Goal: Information Seeking & Learning: Learn about a topic

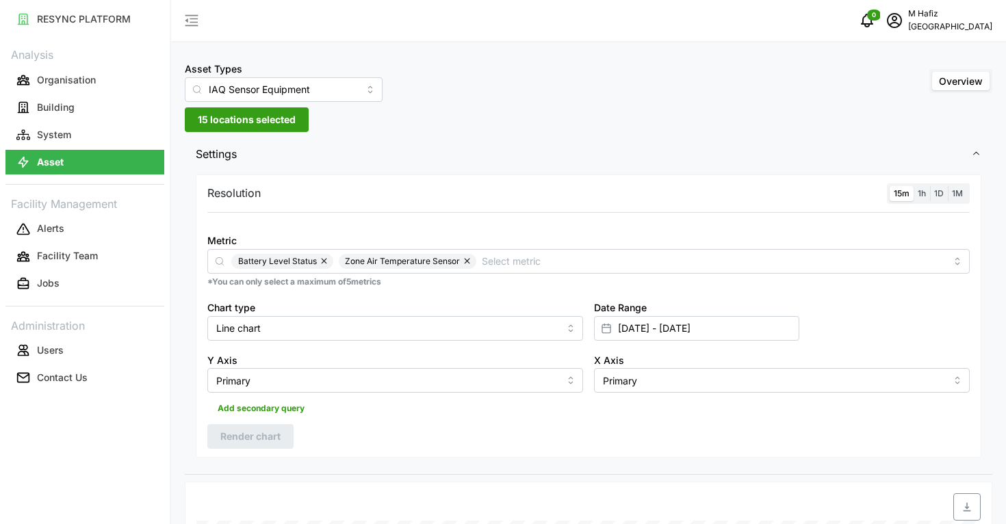
click at [275, 125] on span "15 locations selected" at bounding box center [247, 119] width 98 height 23
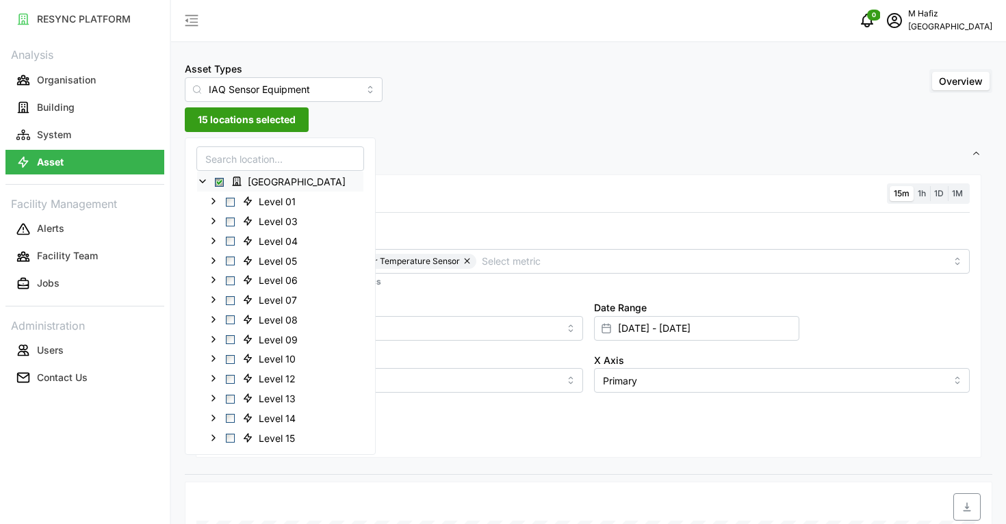
click at [222, 179] on span "Select Office Tower" at bounding box center [219, 182] width 9 height 9
click at [219, 179] on span "Select Office Tower" at bounding box center [219, 182] width 9 height 9
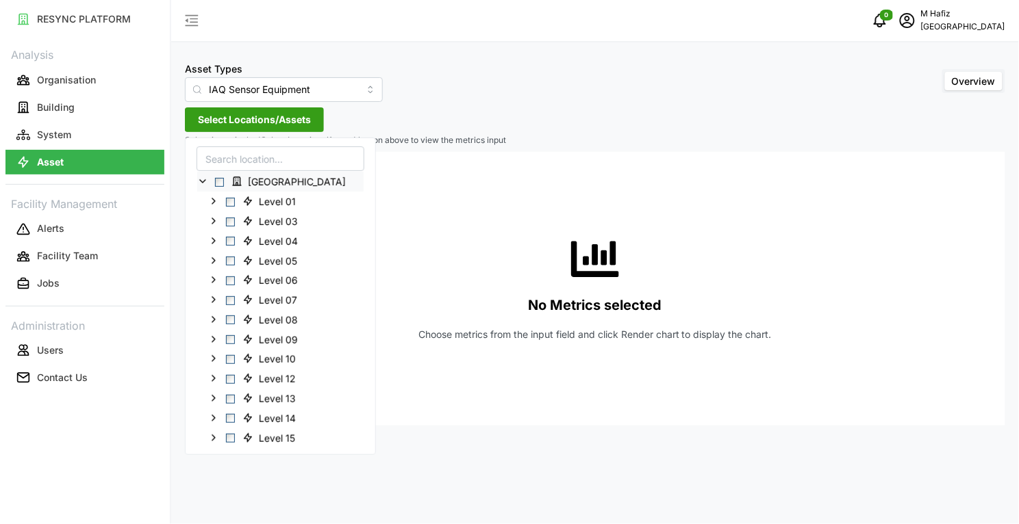
click at [209, 180] on div "[GEOGRAPHIC_DATA]" at bounding box center [280, 182] width 166 height 20
click at [200, 182] on icon at bounding box center [202, 181] width 11 height 11
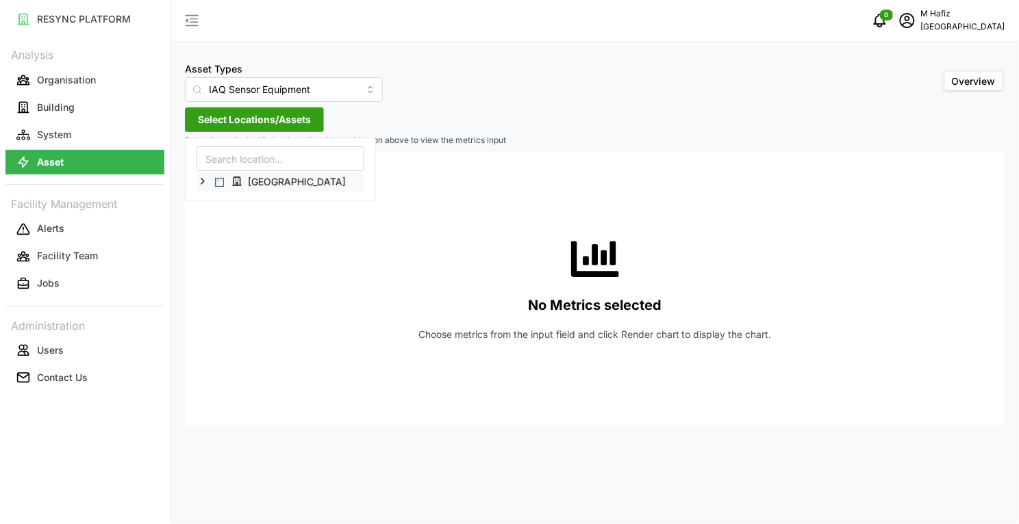
click at [206, 183] on icon at bounding box center [202, 181] width 11 height 11
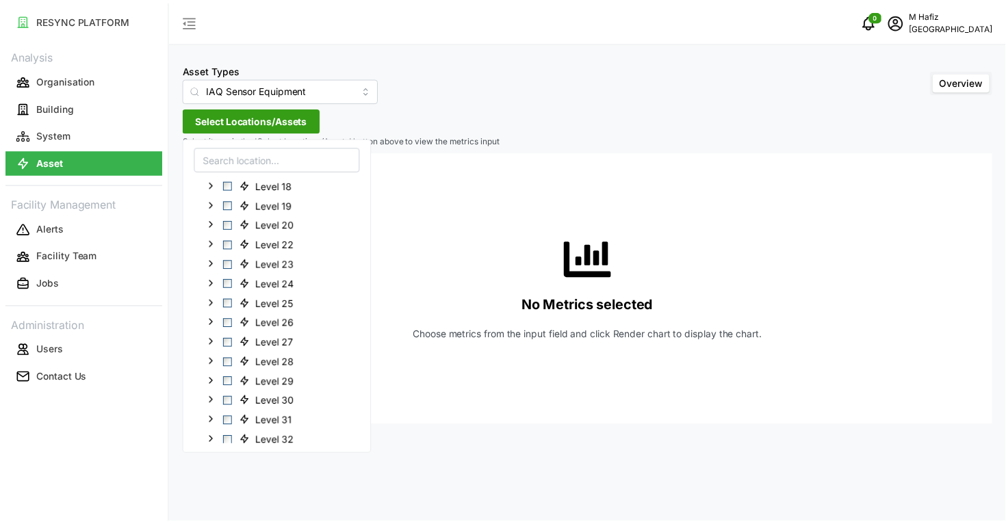
scroll to position [314, 0]
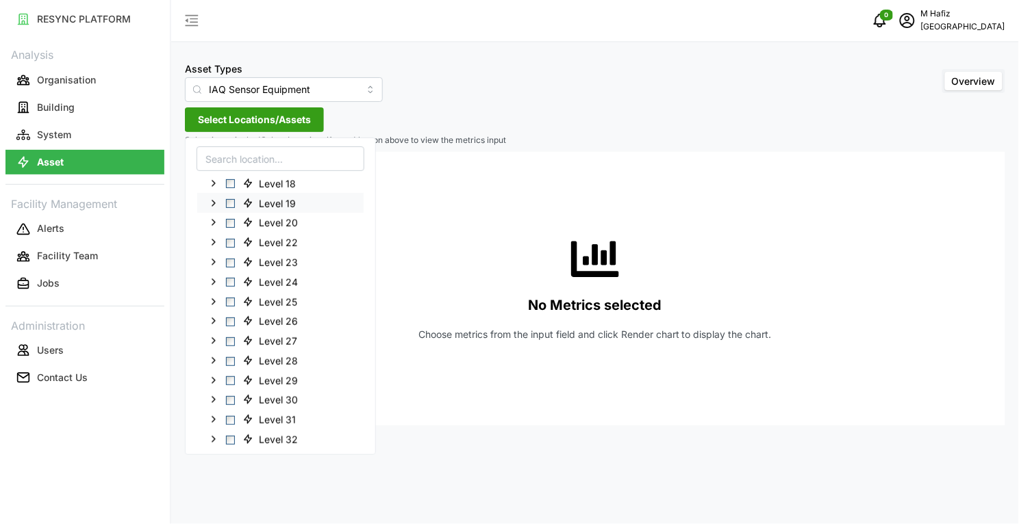
click at [231, 204] on span "Select Level 19" at bounding box center [230, 203] width 9 height 9
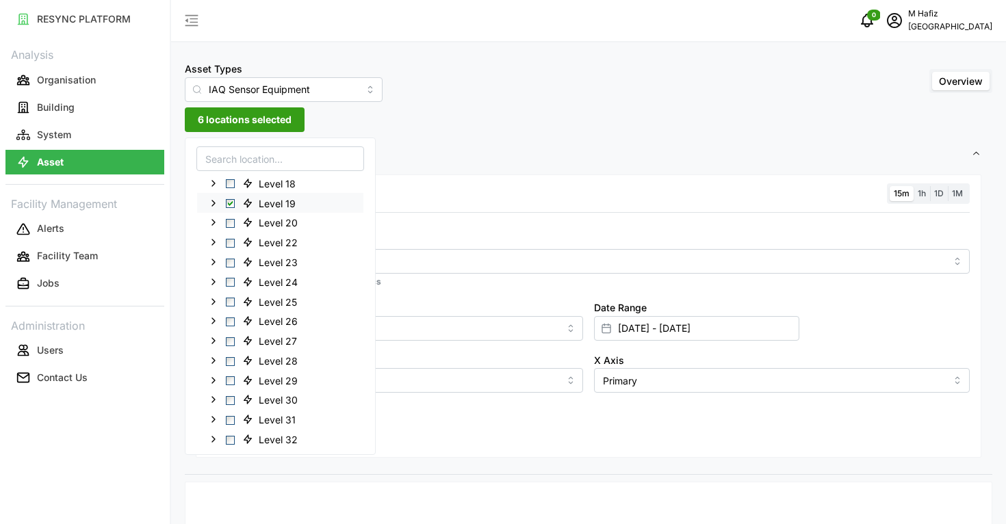
click at [214, 205] on icon at bounding box center [213, 202] width 11 height 11
click at [607, 145] on span "Settings" at bounding box center [584, 155] width 776 height 34
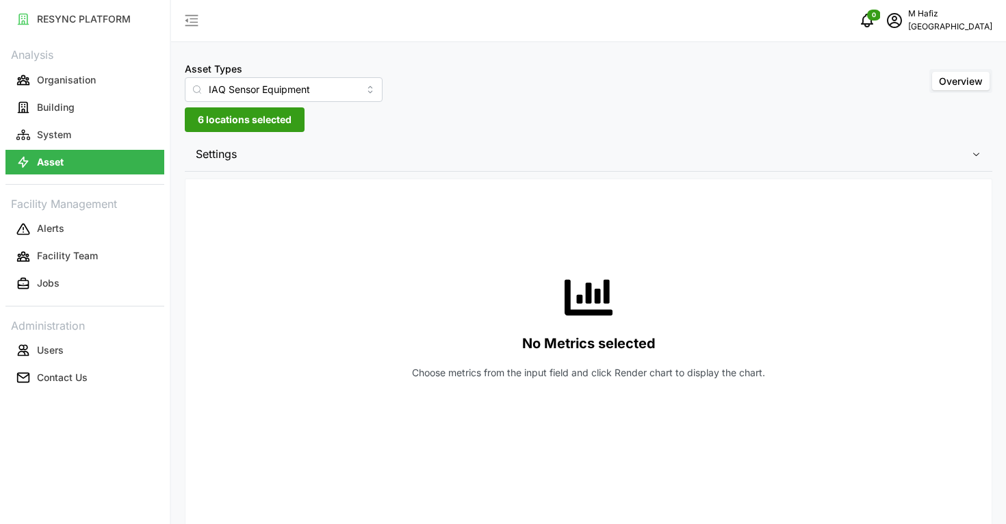
click at [296, 121] on button "6 locations selected" at bounding box center [245, 119] width 120 height 25
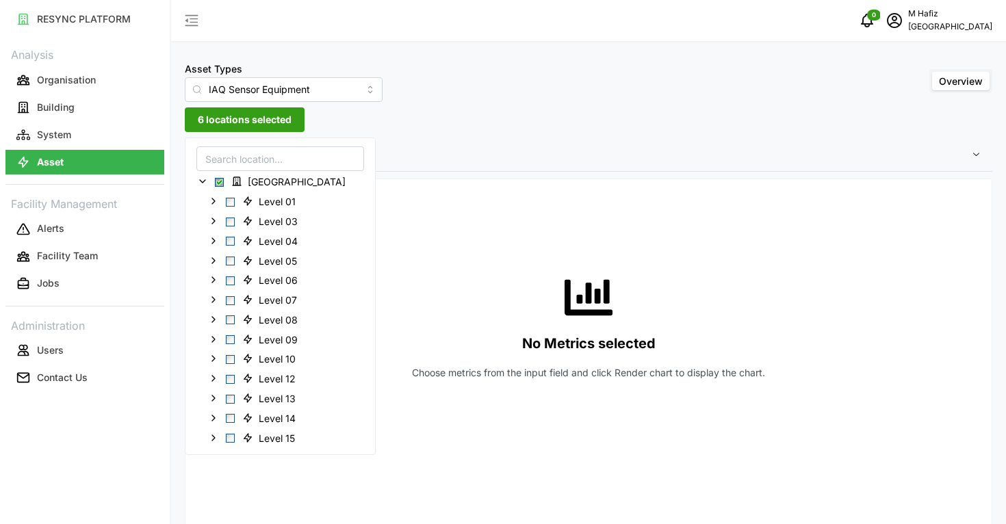
click at [679, 129] on div "Asset Types IAQ Sensor Equipment Overview 6 locations selected Settings Resolut…" at bounding box center [588, 438] width 835 height 877
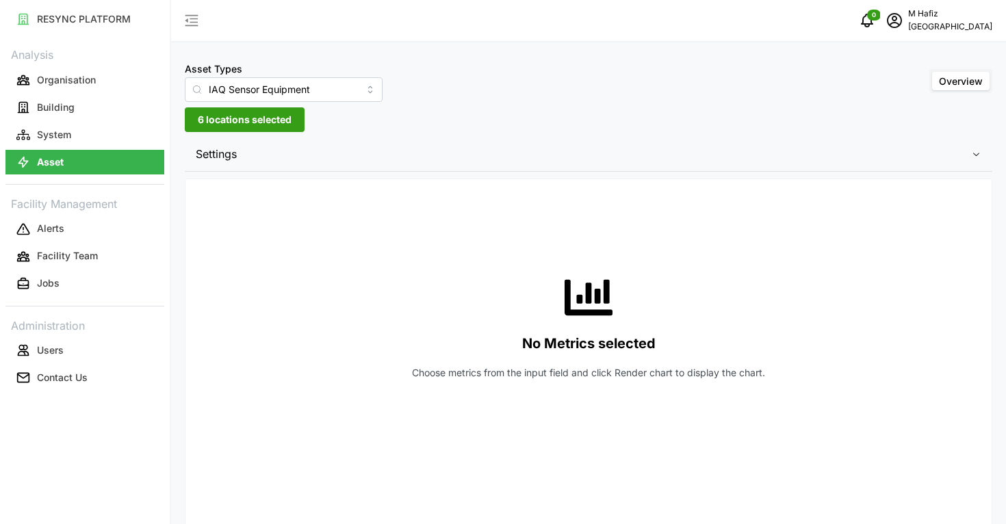
click at [816, 161] on span "Settings" at bounding box center [584, 155] width 776 height 34
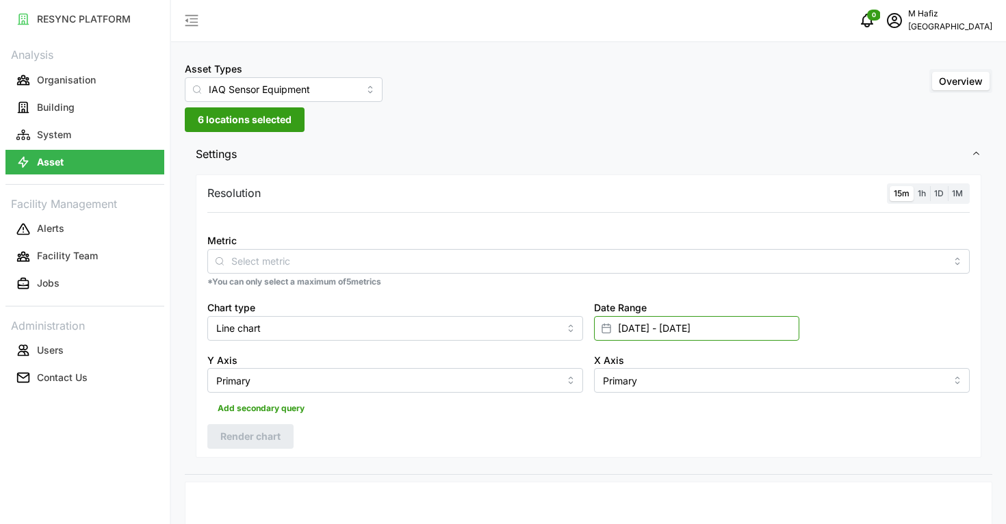
click at [657, 332] on input "[DATE] - [DATE]" at bounding box center [696, 328] width 205 height 25
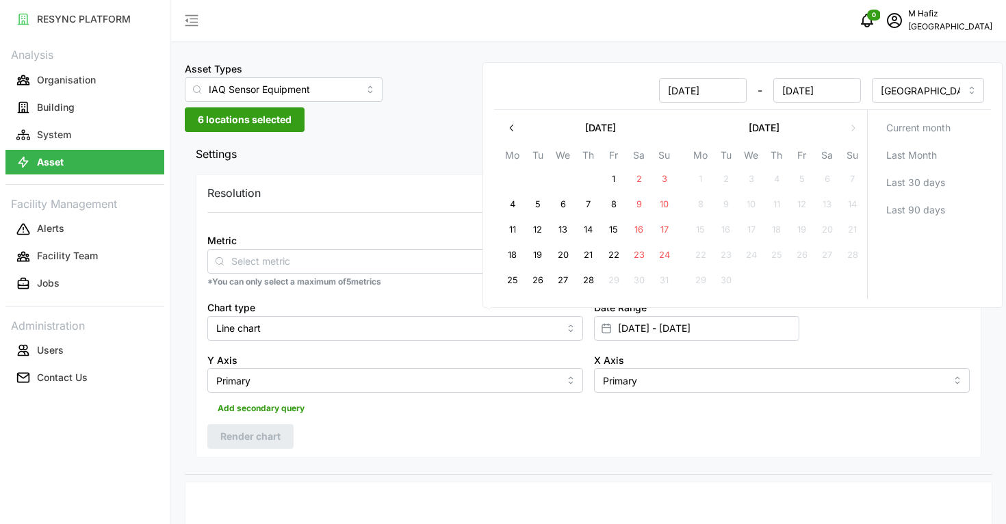
click at [582, 281] on button "28" at bounding box center [588, 280] width 25 height 25
type input "[DATE] - [DATE]"
type input "[DATE]"
click at [592, 275] on button "28" at bounding box center [588, 280] width 25 height 25
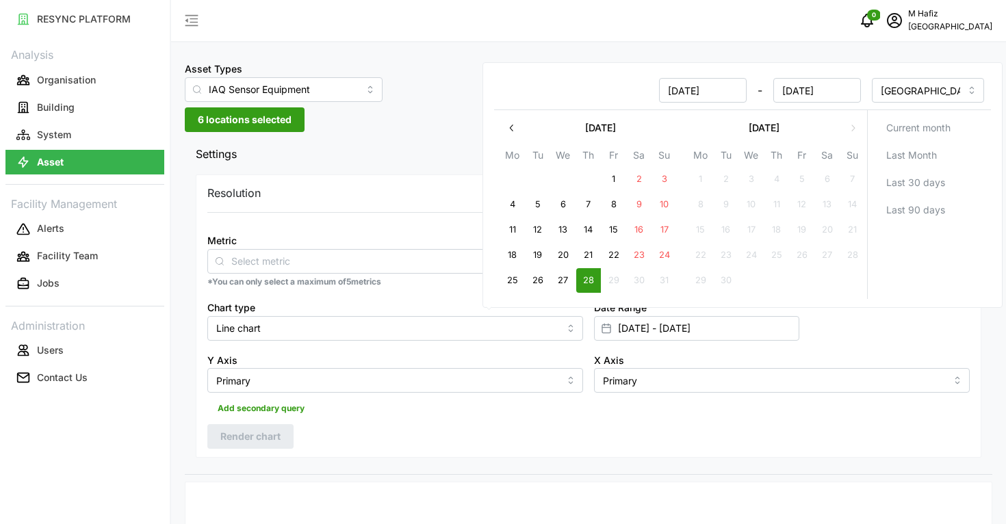
type input "[DATE] - [DATE]"
type input "[DATE]"
click at [923, 340] on div "Date Range [DATE] - [DATE]" at bounding box center [782, 320] width 387 height 53
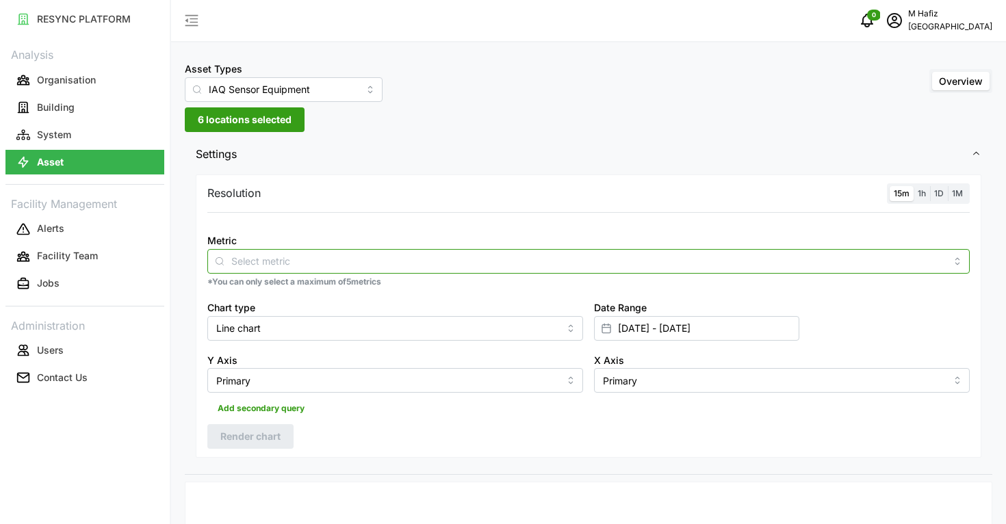
click at [340, 265] on input "Metric" at bounding box center [588, 260] width 715 height 15
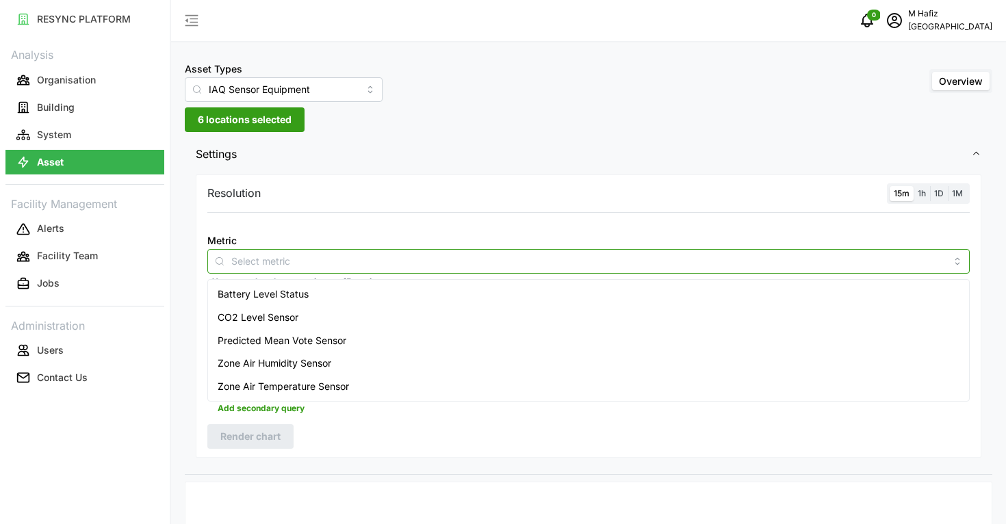
scroll to position [86, 0]
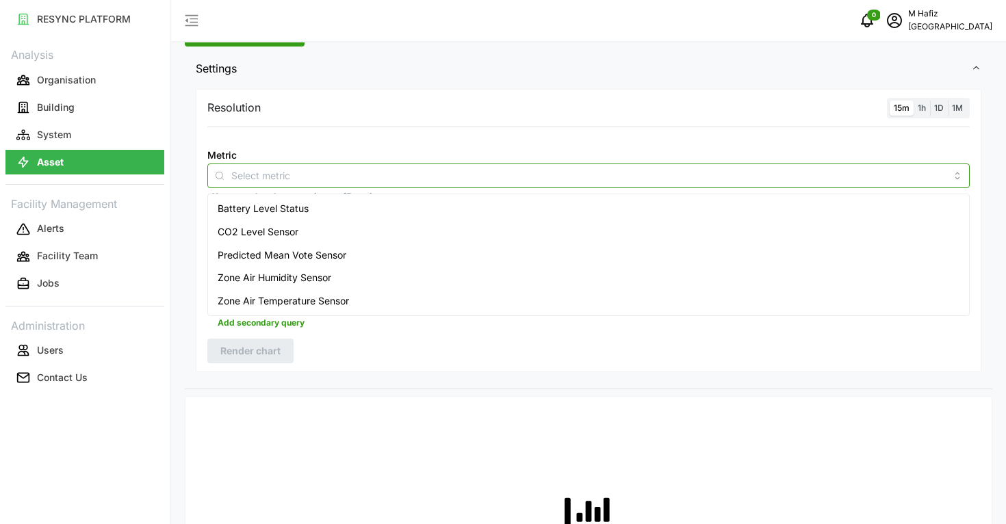
click at [385, 305] on div "Zone Air Temperature Sensor" at bounding box center [589, 301] width 756 height 23
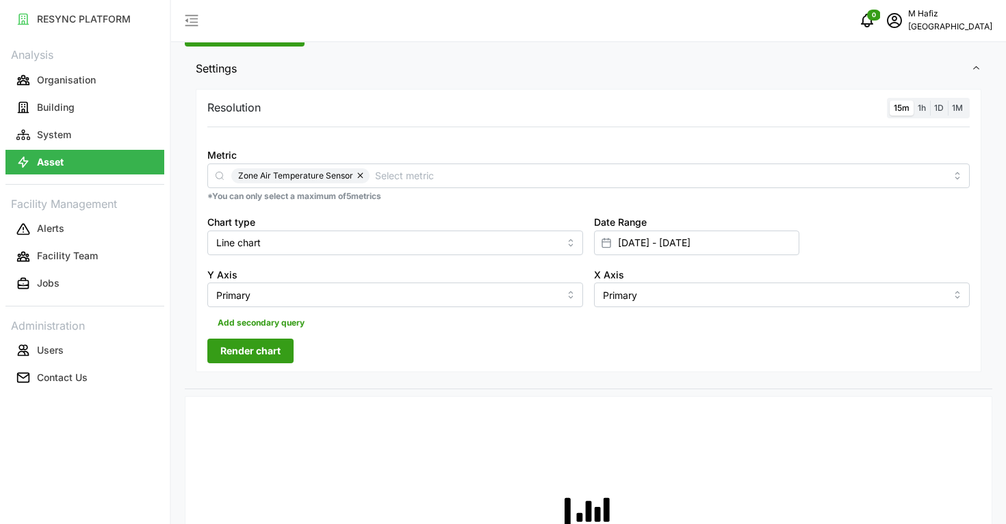
click at [440, 351] on div "Resolution 15m 1h 1D 1M Metric Zone Air Temperature Sensor *You can only select…" at bounding box center [589, 231] width 786 height 284
click at [240, 353] on span "Render chart" at bounding box center [250, 351] width 60 height 23
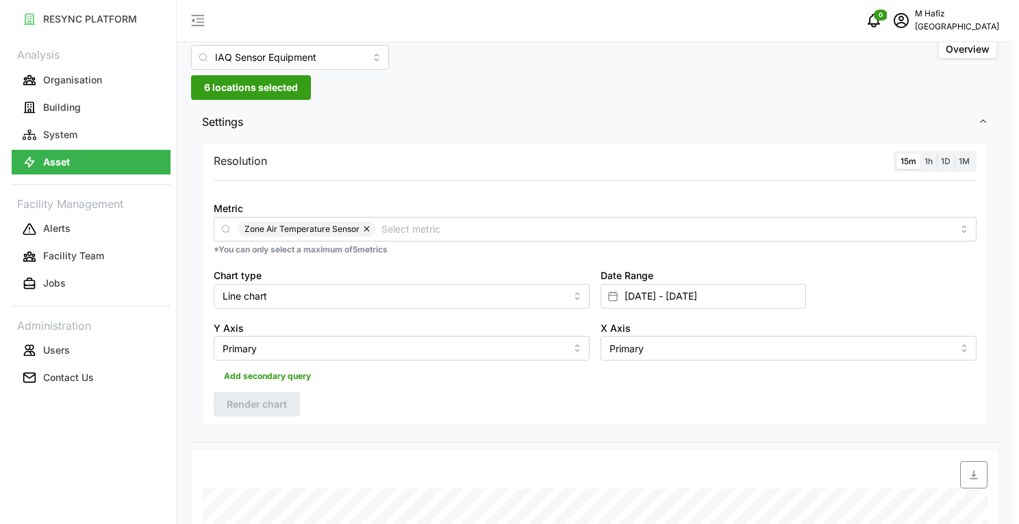
scroll to position [0, 0]
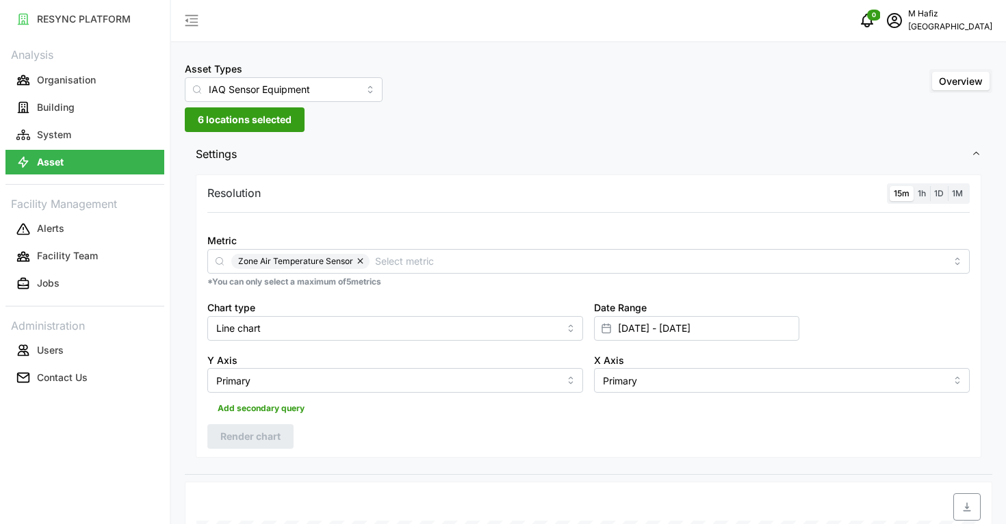
click at [82, 172] on button "Asset" at bounding box center [84, 162] width 159 height 25
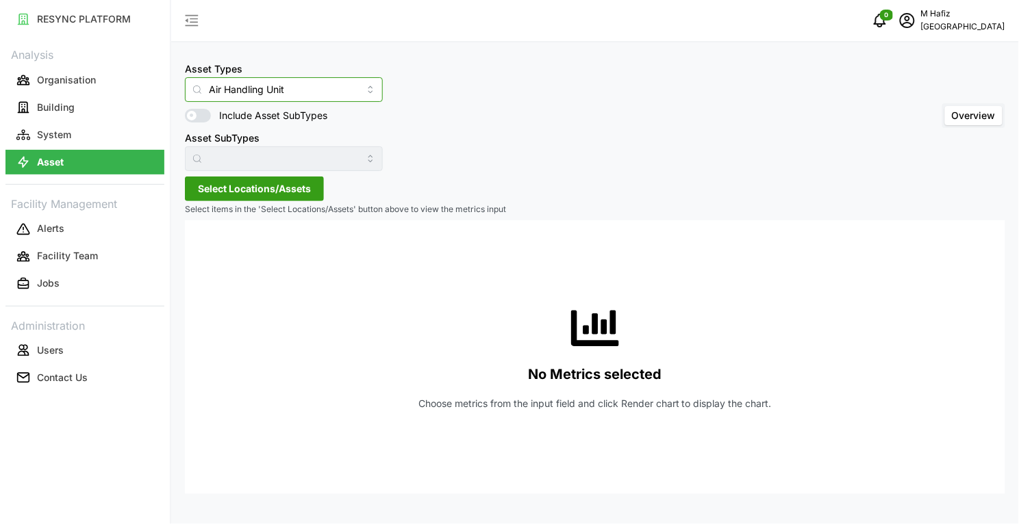
click at [308, 87] on input "Air Handling Unit" at bounding box center [284, 89] width 198 height 25
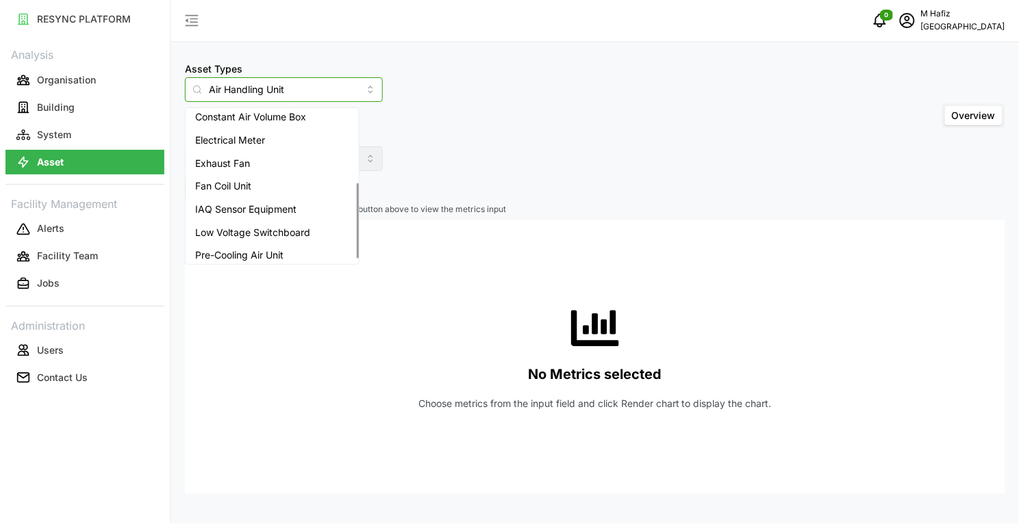
scroll to position [149, 0]
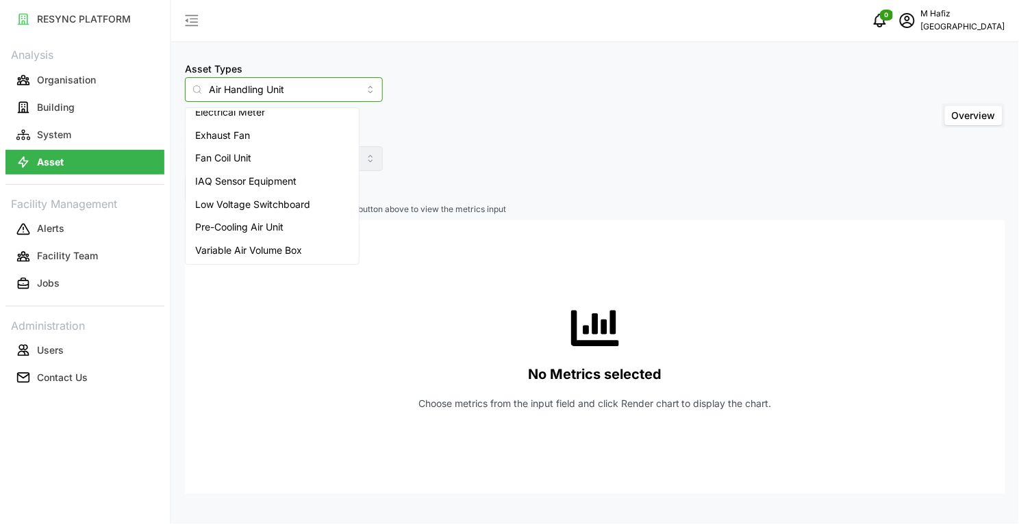
click at [298, 251] on span "Variable Air Volume Box" at bounding box center [248, 250] width 107 height 15
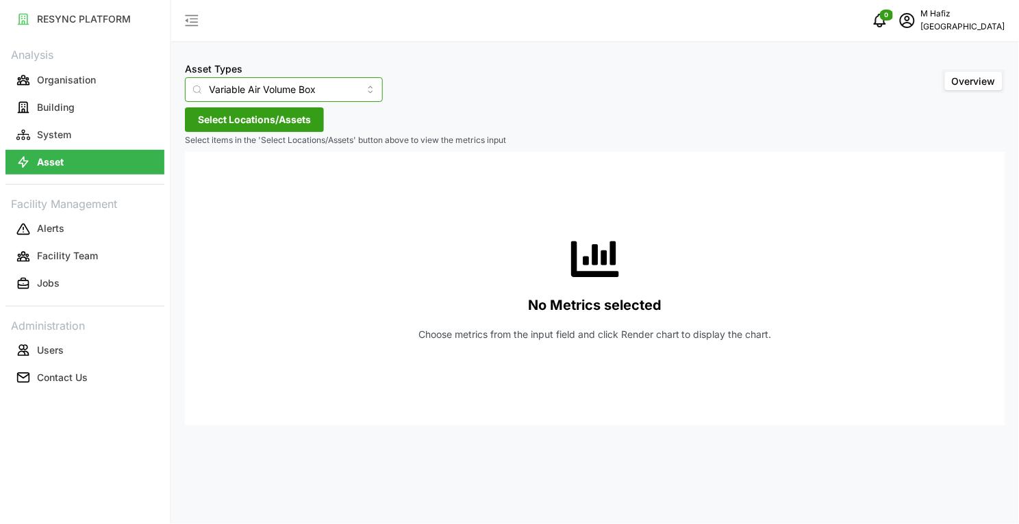
click at [324, 97] on input "Variable Air Volume Box" at bounding box center [284, 89] width 198 height 25
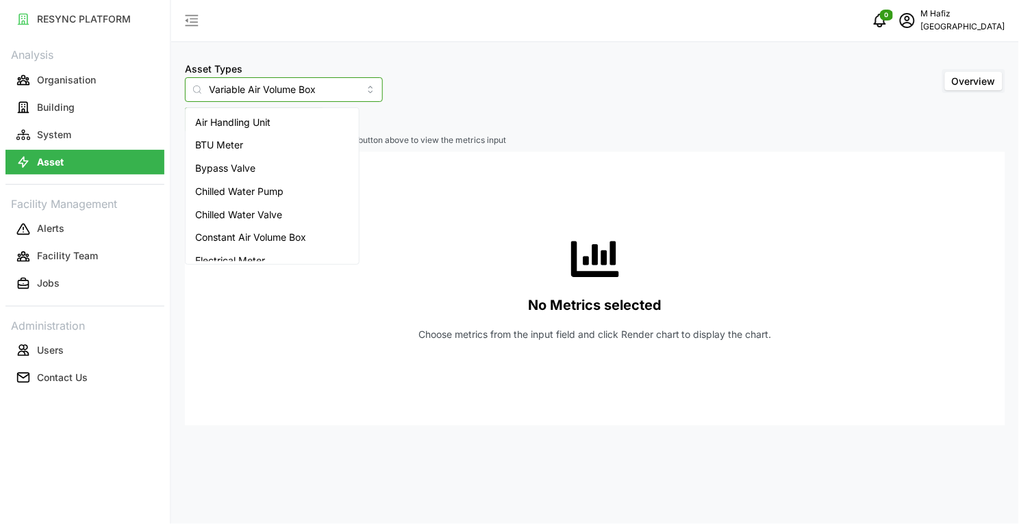
click at [242, 117] on span "Air Handling Unit" at bounding box center [232, 122] width 75 height 15
type input "Air Handling Unit"
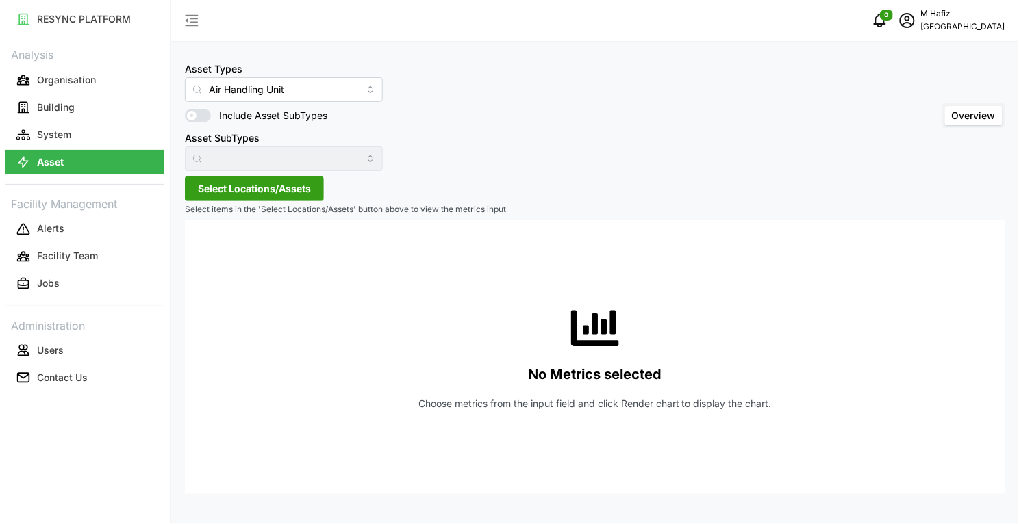
click at [277, 185] on span "Select Locations/Assets" at bounding box center [254, 188] width 113 height 23
click at [201, 250] on icon at bounding box center [202, 250] width 11 height 11
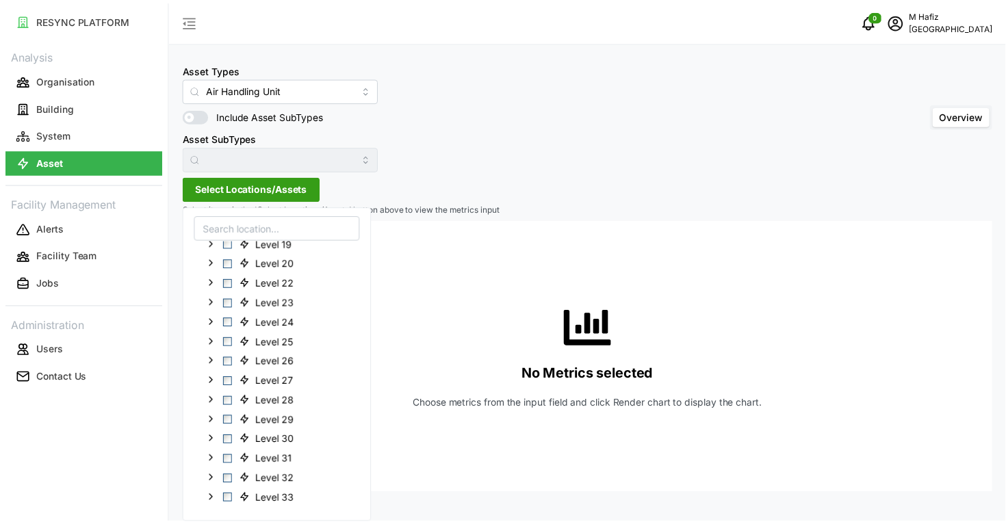
scroll to position [257, 0]
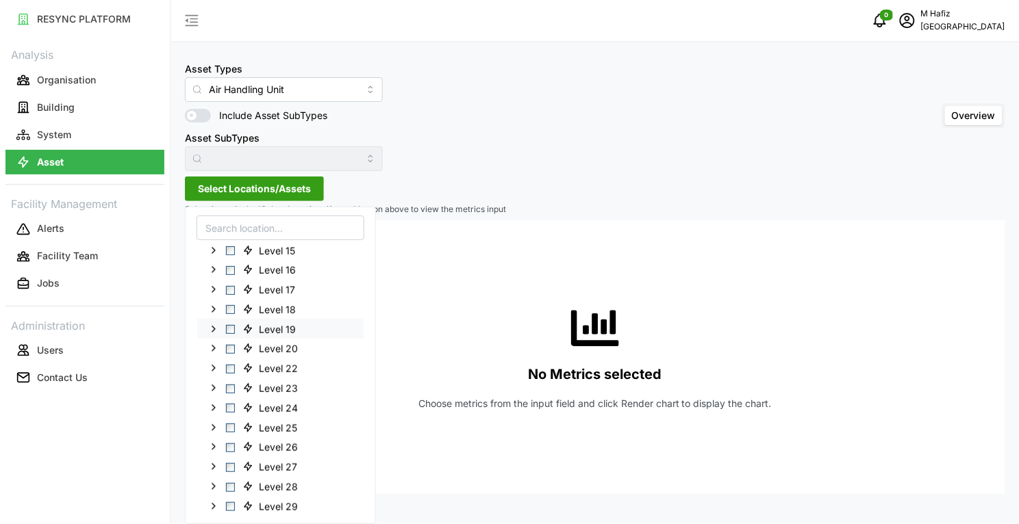
click at [238, 331] on span "Level 19" at bounding box center [271, 328] width 68 height 16
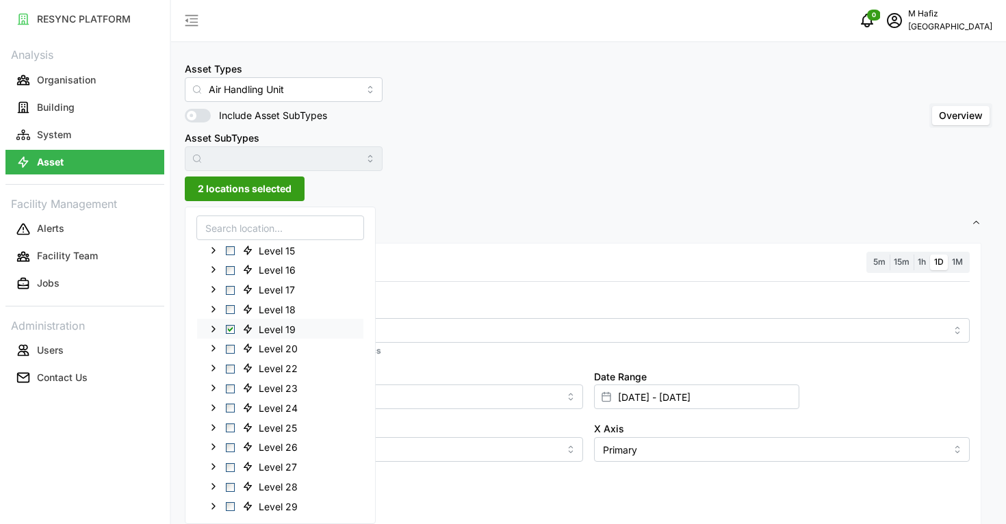
click at [216, 330] on icon at bounding box center [213, 328] width 11 height 11
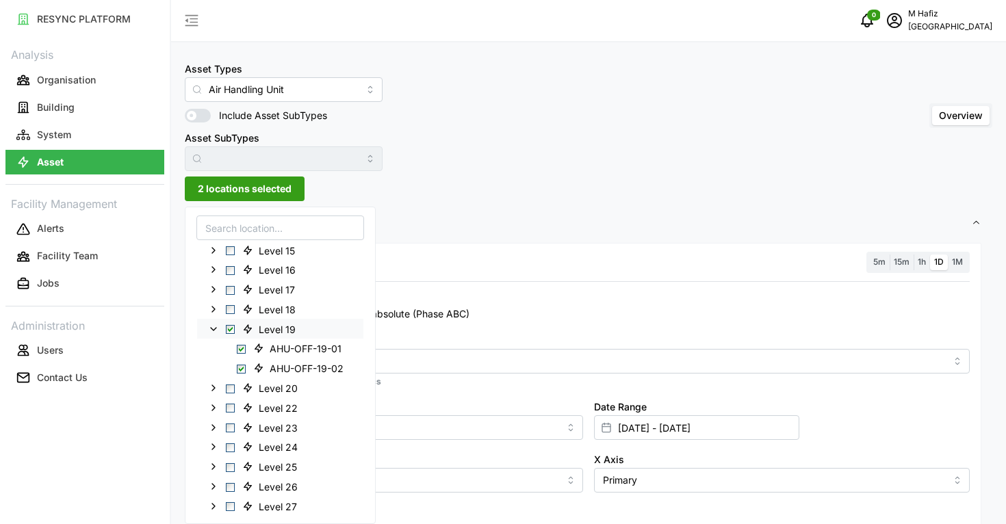
click at [213, 330] on icon at bounding box center [213, 328] width 11 height 11
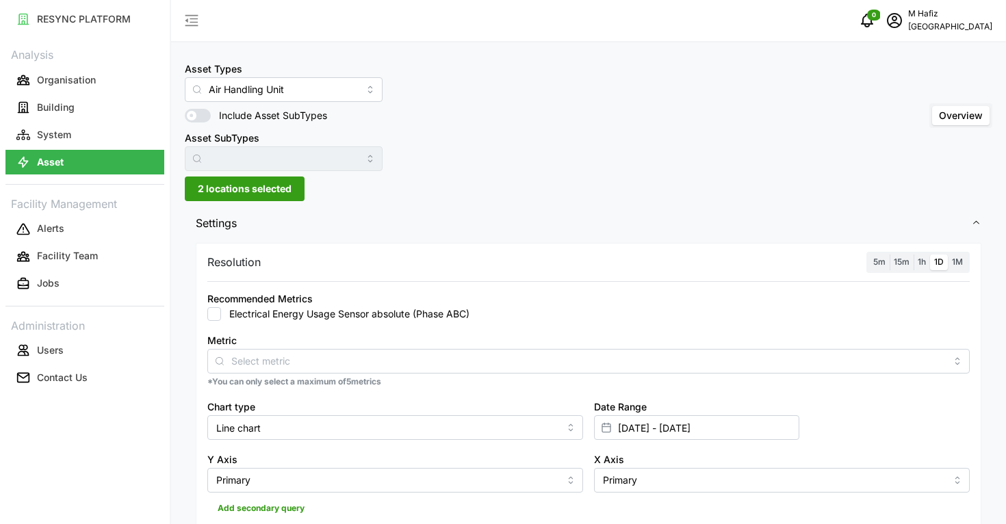
click at [868, 266] on div "5m 15m 1h 1D 1M" at bounding box center [918, 262] width 103 height 21
click at [876, 262] on span "5m" at bounding box center [880, 262] width 12 height 10
click at [869, 255] on input "5m" at bounding box center [869, 255] width 0 height 0
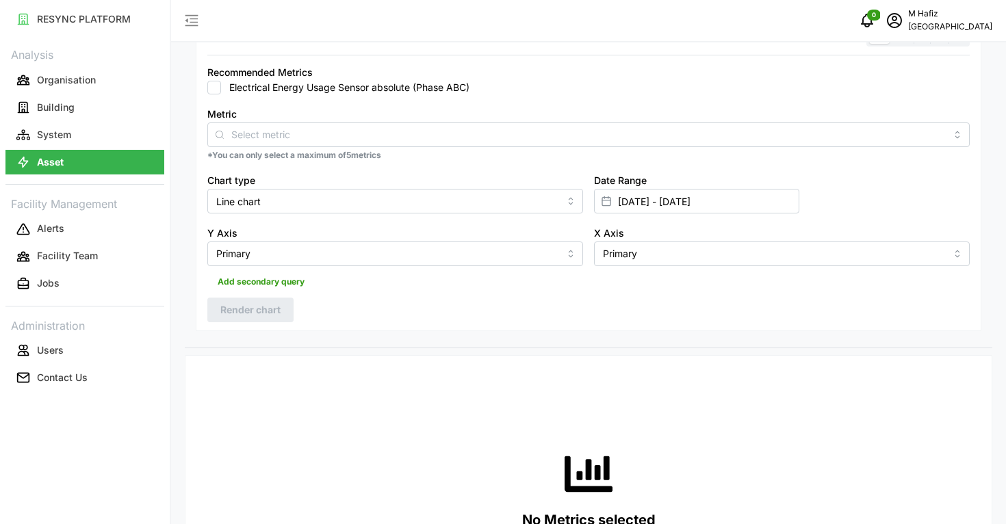
scroll to position [342, 0]
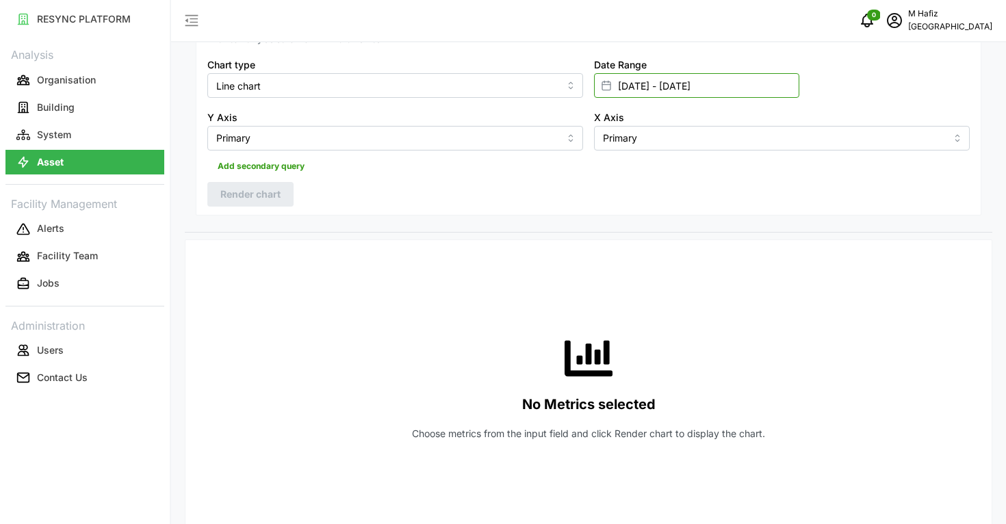
click at [671, 84] on input "[DATE] - [DATE]" at bounding box center [696, 85] width 205 height 25
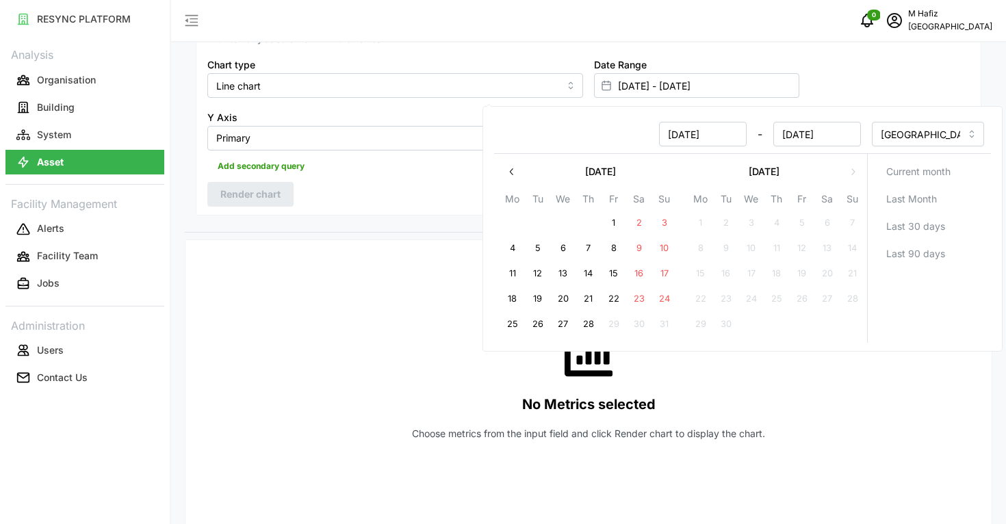
click at [590, 324] on button "28" at bounding box center [588, 324] width 25 height 25
click at [589, 322] on button "28" at bounding box center [588, 324] width 25 height 25
click at [370, 173] on div "Add secondary query" at bounding box center [588, 164] width 763 height 26
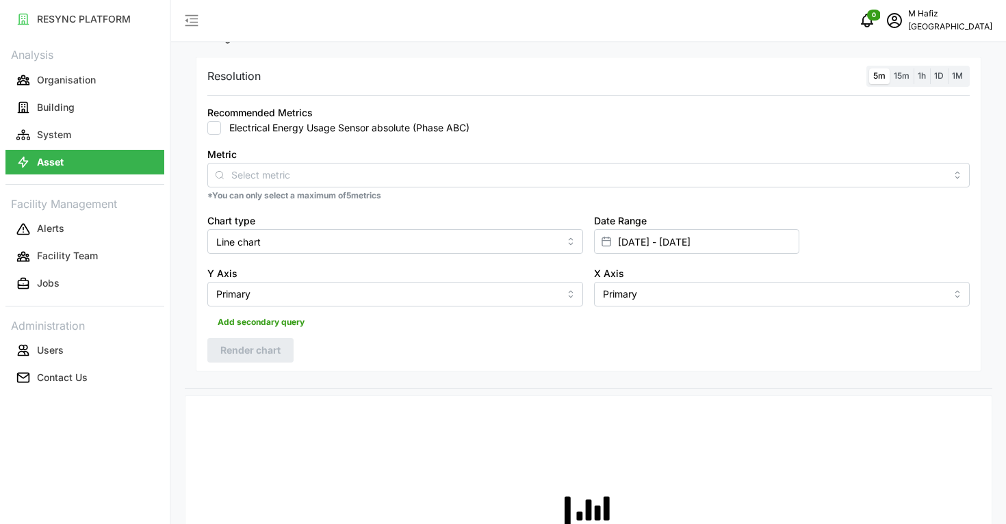
scroll to position [171, 0]
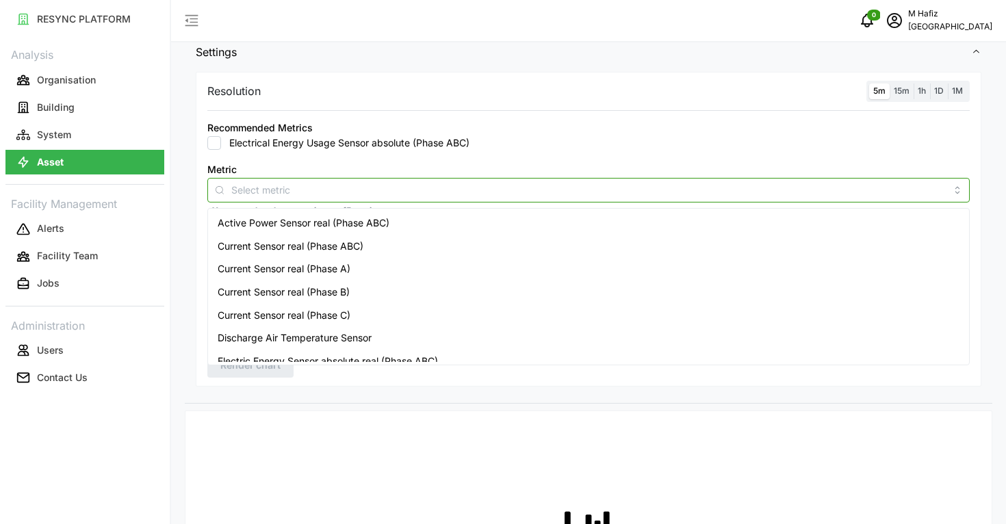
click at [319, 189] on input "Metric" at bounding box center [588, 189] width 715 height 15
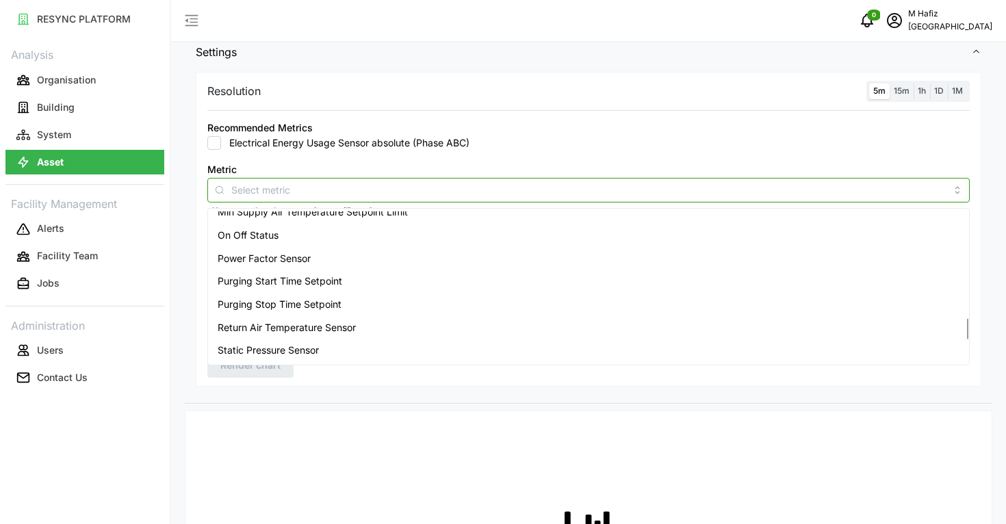
scroll to position [770, 0]
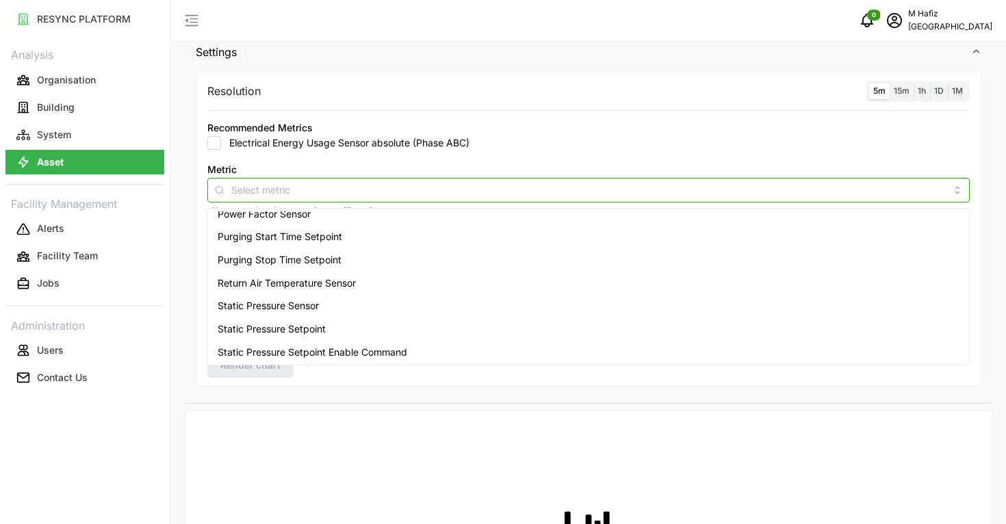
click at [416, 306] on div "Static Pressure Sensor" at bounding box center [589, 305] width 756 height 23
click at [415, 323] on div "Static Pressure Setpoint" at bounding box center [589, 329] width 756 height 23
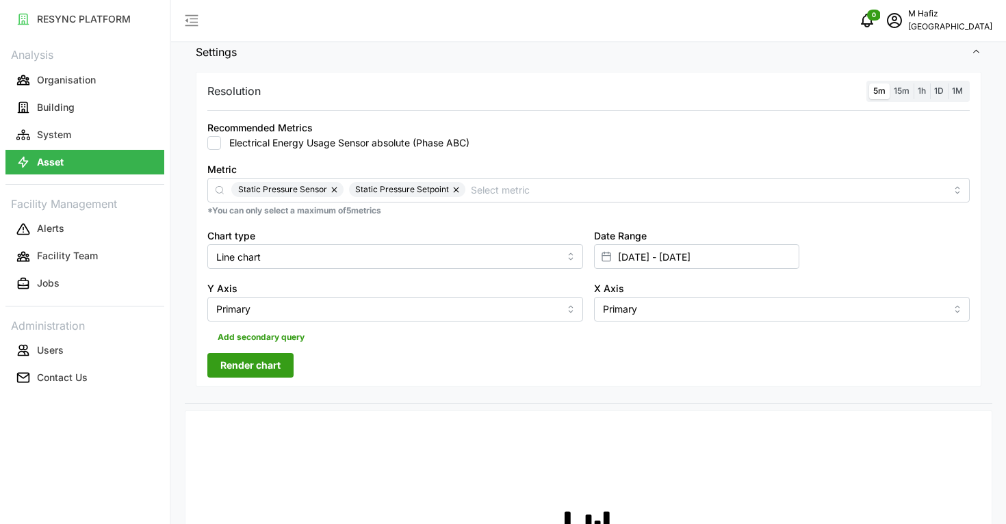
drag, startPoint x: 535, startPoint y: 406, endPoint x: 522, endPoint y: 406, distance: 13.0
click at [257, 366] on span "Render chart" at bounding box center [250, 365] width 60 height 23
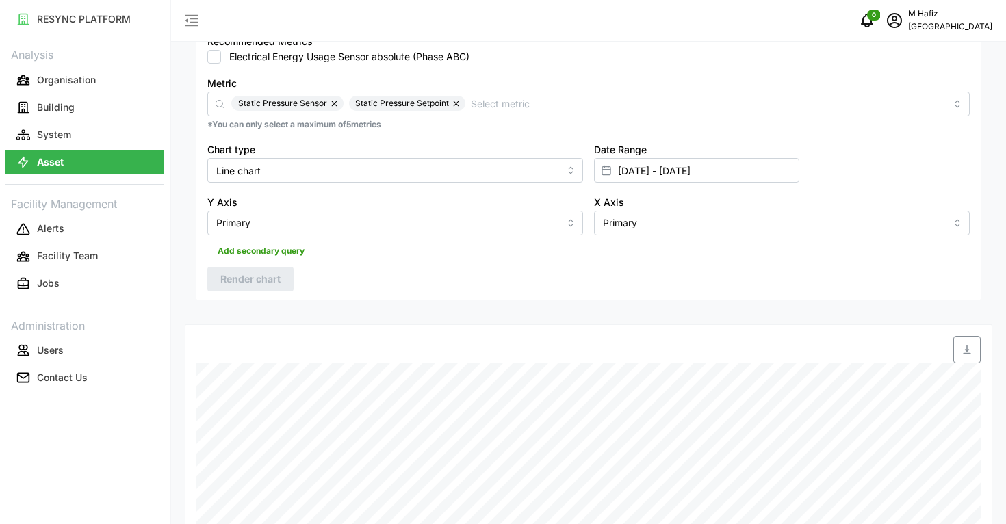
scroll to position [253, 0]
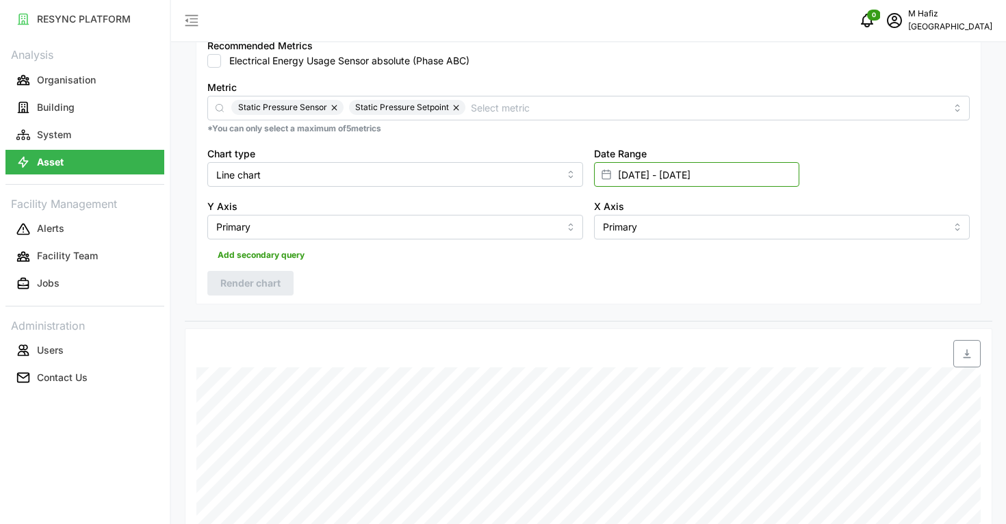
click at [748, 176] on input "[DATE] - [DATE]" at bounding box center [696, 174] width 205 height 25
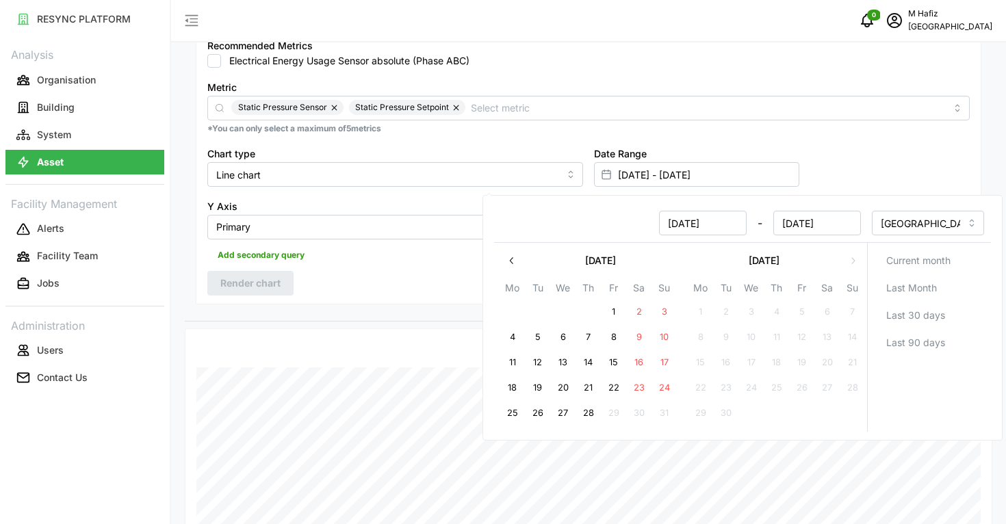
click at [863, 138] on div "Metric Static Pressure Sensor Static Pressure Setpoint *You can only select a m…" at bounding box center [589, 106] width 774 height 67
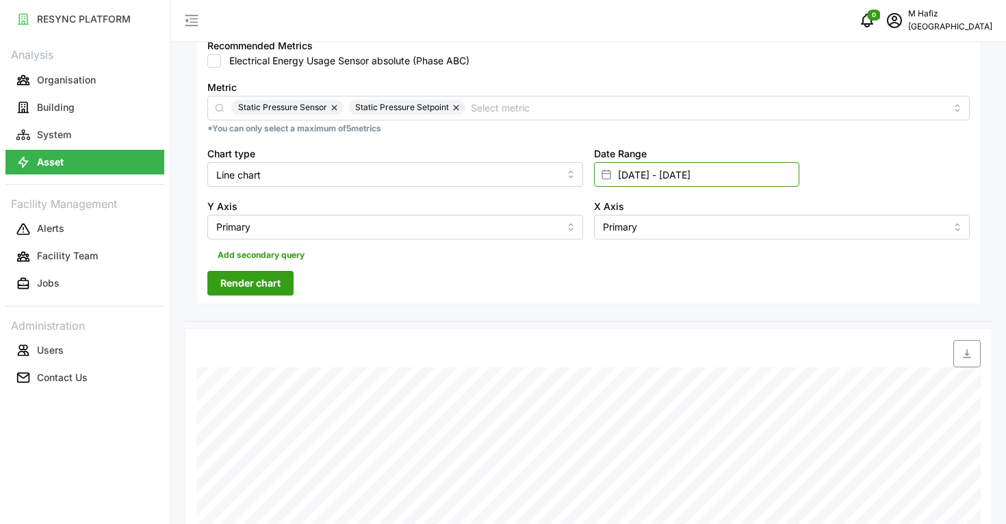
click at [675, 179] on input "[DATE] - [DATE]" at bounding box center [696, 174] width 205 height 25
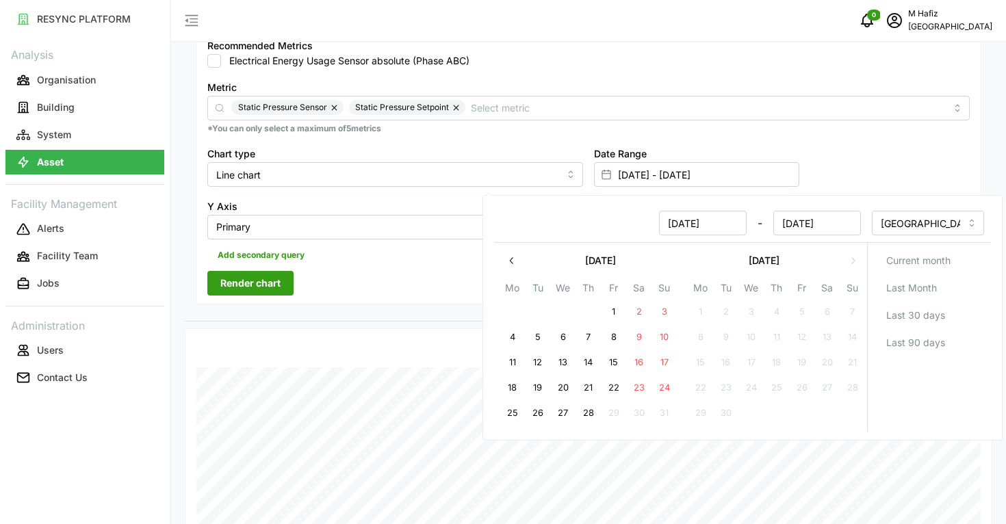
click at [569, 407] on button "27" at bounding box center [563, 413] width 25 height 25
type input "[DATE] - [DATE]"
type input "[DATE]"
click at [589, 411] on button "28" at bounding box center [588, 413] width 25 height 25
click at [360, 268] on div "Resolution 5m 15m 1h 1D 1M Recommended Metrics Electrical Energy Usage Sensor a…" at bounding box center [589, 147] width 786 height 315
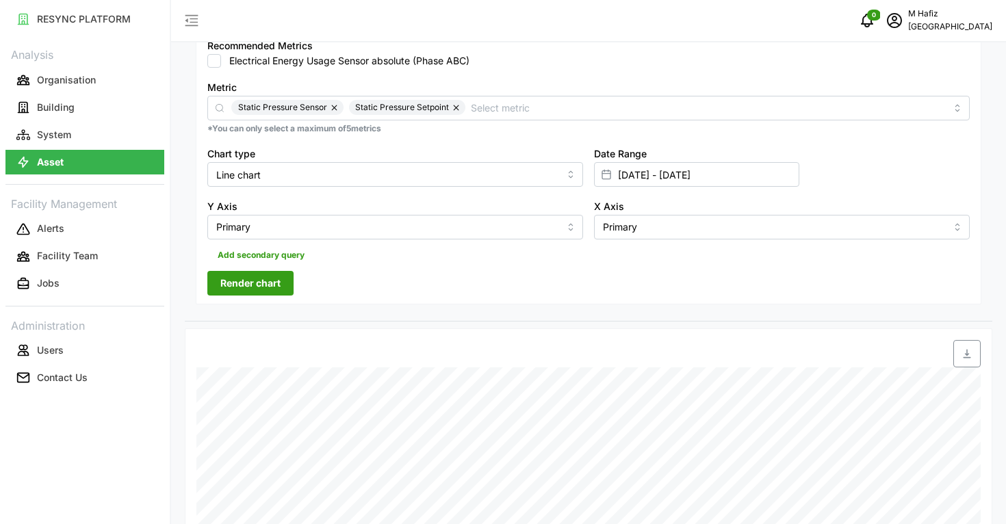
click at [264, 285] on span "Render chart" at bounding box center [250, 283] width 60 height 23
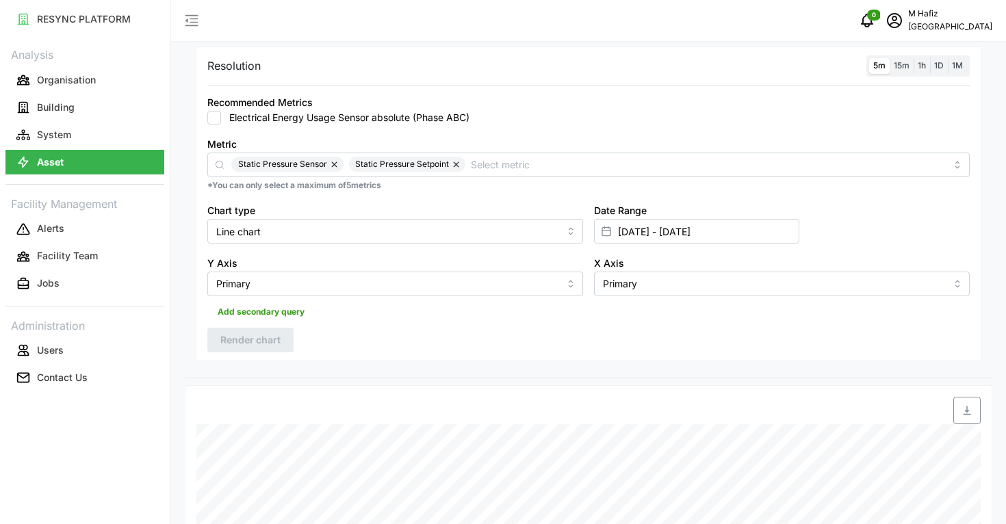
scroll to position [168, 0]
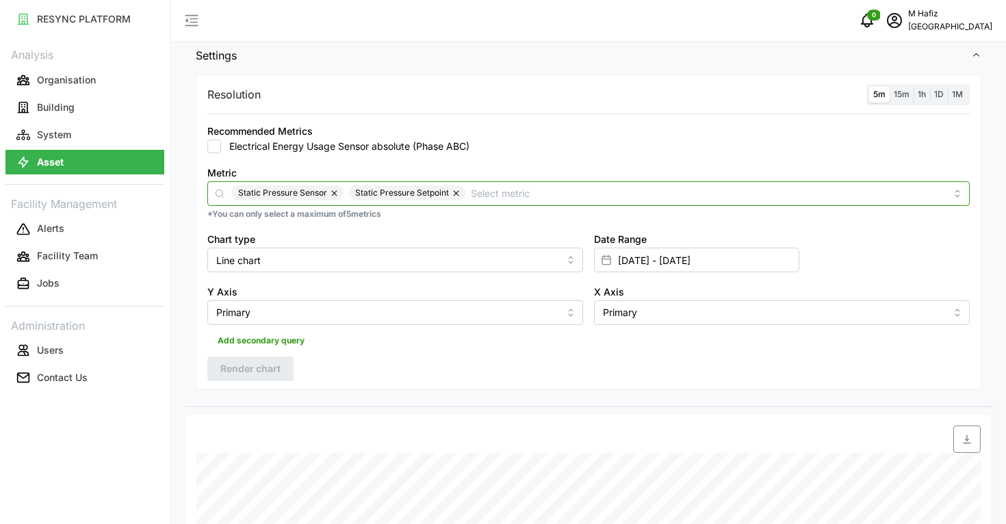
click at [505, 192] on input "Metric" at bounding box center [708, 193] width 475 height 15
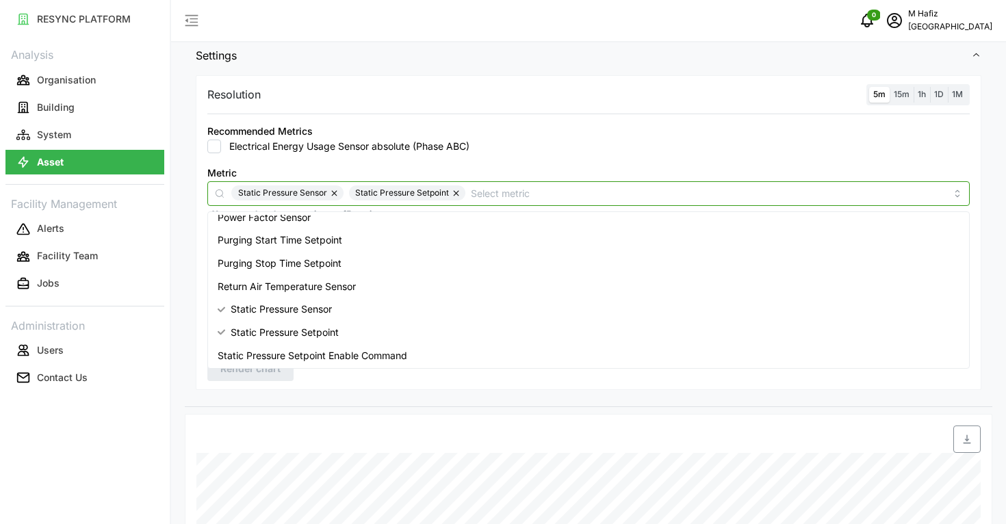
click at [332, 305] on span "Static Pressure Sensor" at bounding box center [281, 309] width 101 height 15
click at [327, 322] on div "Static Pressure Setpoint" at bounding box center [589, 332] width 756 height 23
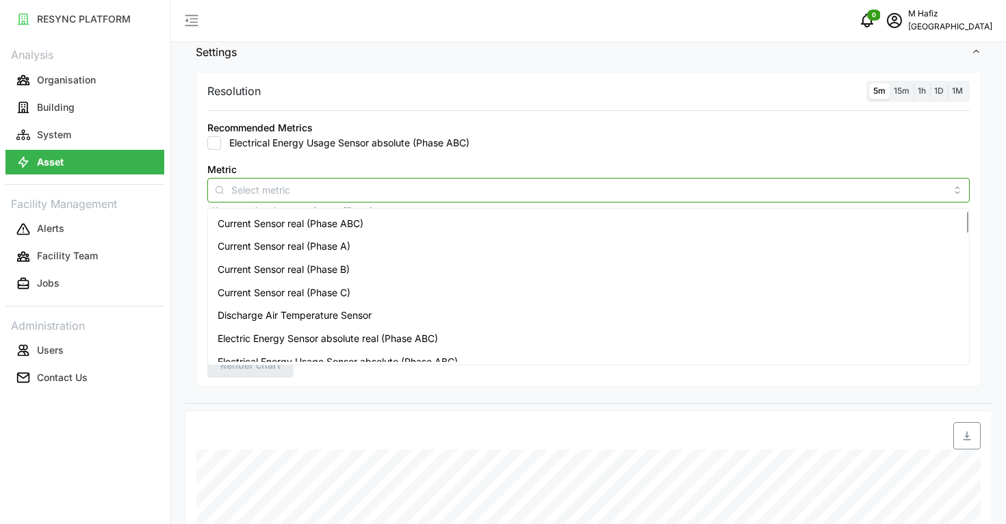
scroll to position [0, 0]
click at [440, 222] on div "Active Power Sensor real (Phase ABC)" at bounding box center [589, 223] width 756 height 23
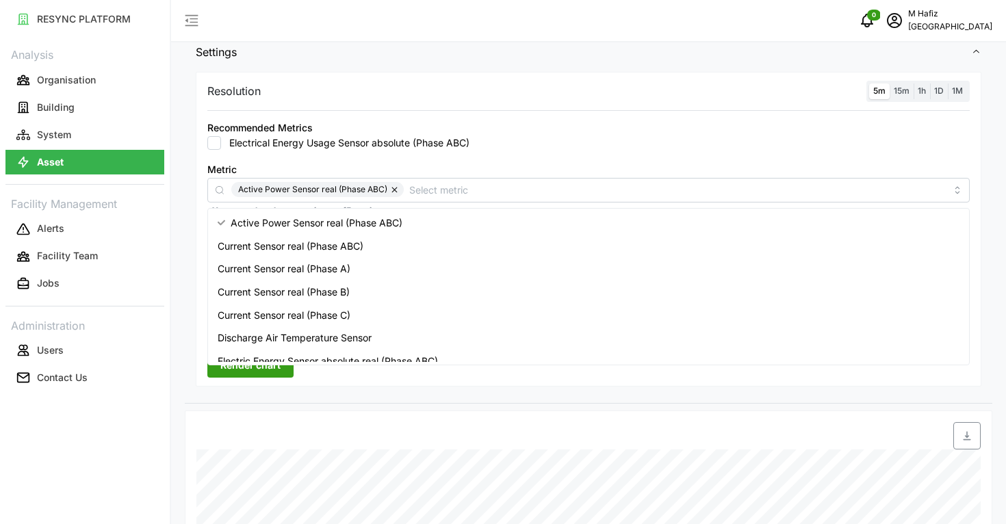
click at [693, 125] on div "Recommended Metrics Electrical Energy Usage Sensor absolute (Phase ABC)" at bounding box center [588, 134] width 763 height 31
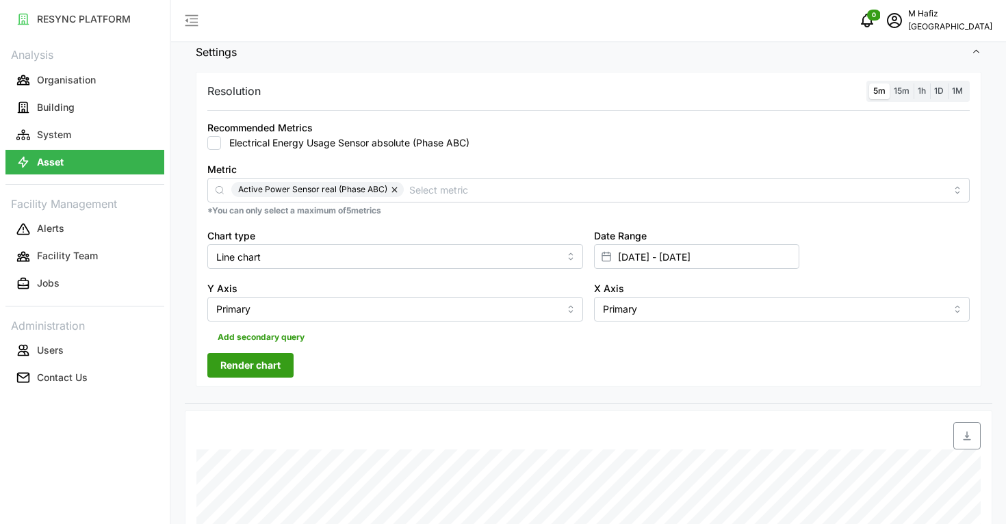
click at [272, 372] on span "Render chart" at bounding box center [250, 365] width 60 height 23
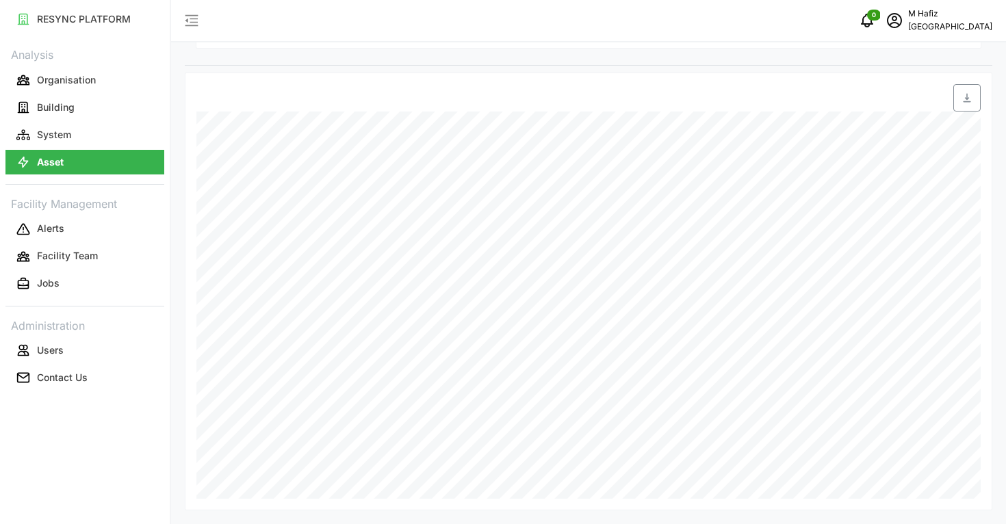
scroll to position [424, 0]
